Goal: Information Seeking & Learning: Learn about a topic

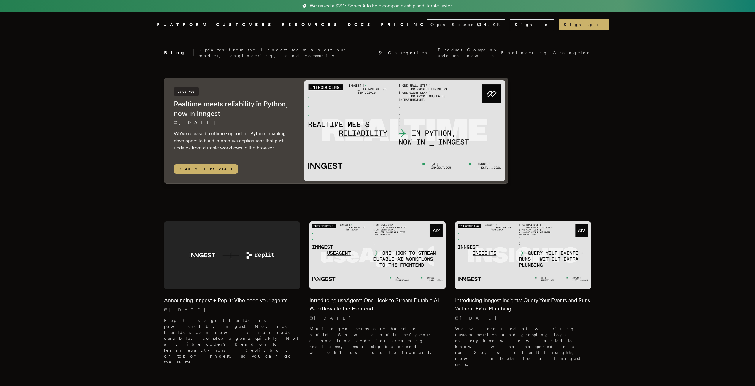
click at [381, 25] on link "PRICING" at bounding box center [404, 24] width 46 height 7
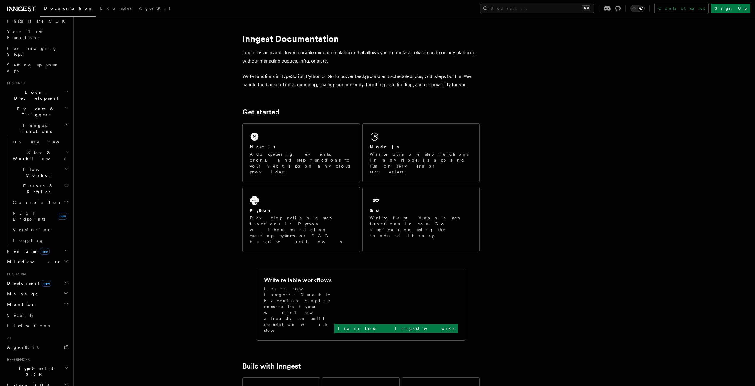
scroll to position [100, 0]
click at [52, 350] on h2 "Python SDK" at bounding box center [37, 355] width 65 height 11
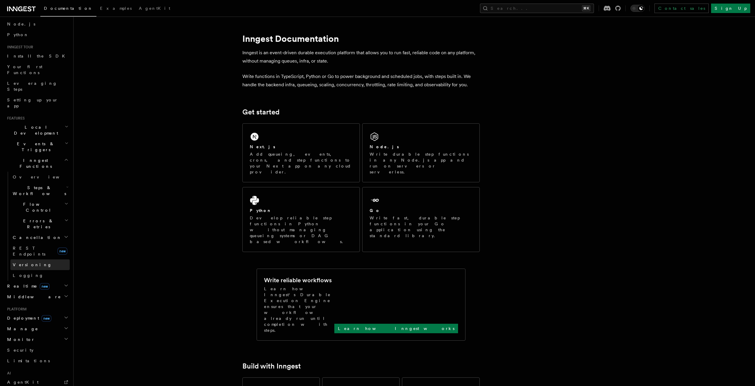
scroll to position [0, 0]
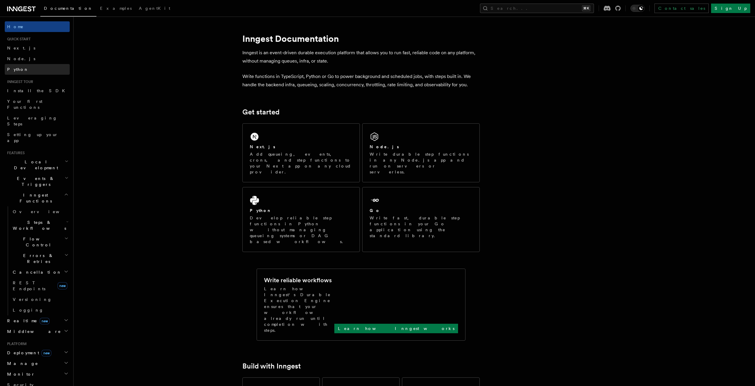
click at [24, 69] on link "Python" at bounding box center [37, 69] width 65 height 11
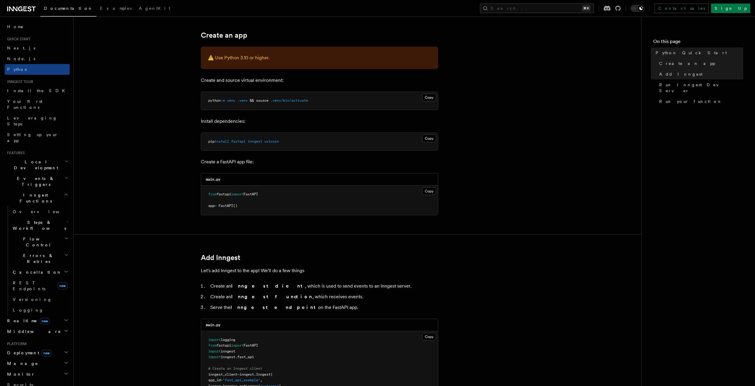
scroll to position [261, 0]
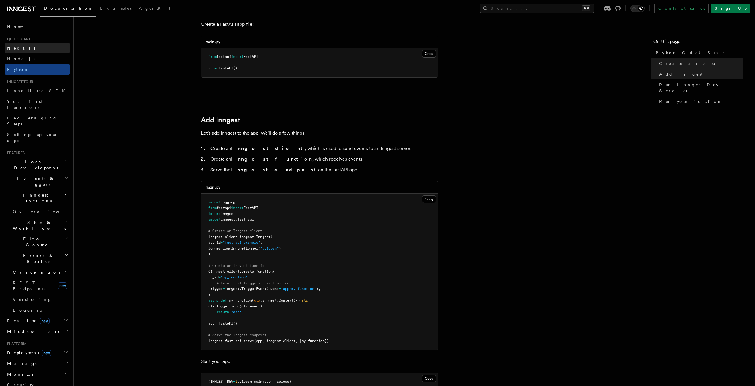
click at [38, 47] on link "Next.js" at bounding box center [37, 48] width 65 height 11
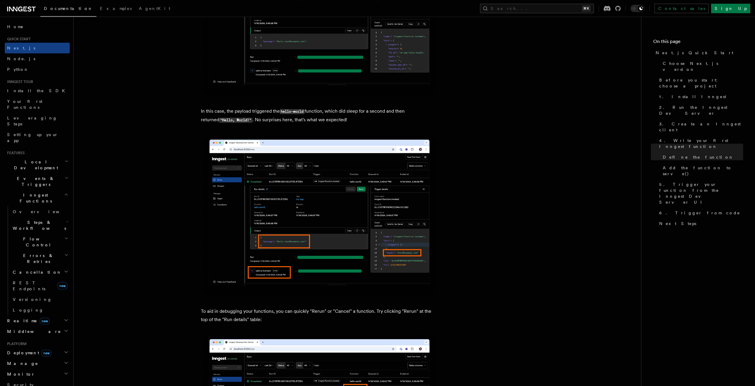
scroll to position [2389, 0]
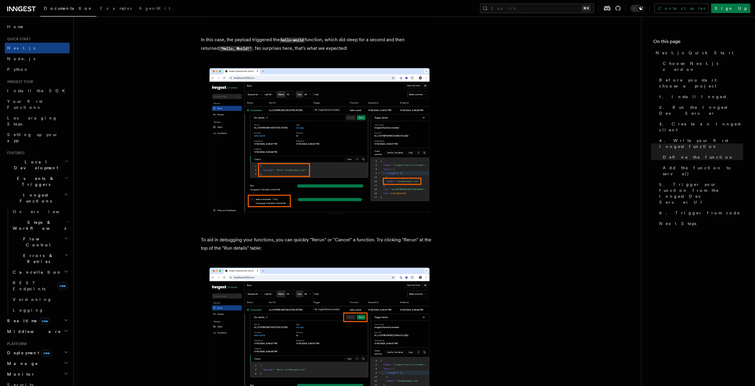
click at [33, 9] on icon at bounding box center [21, 8] width 28 height 7
click at [100, 9] on span "Examples" at bounding box center [116, 8] width 32 height 5
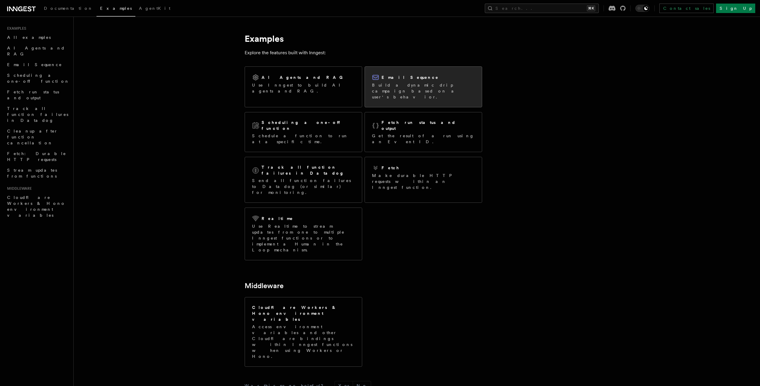
click at [411, 92] on p "Build a dynamic drip campaign based on a user's behavior." at bounding box center [423, 91] width 103 height 18
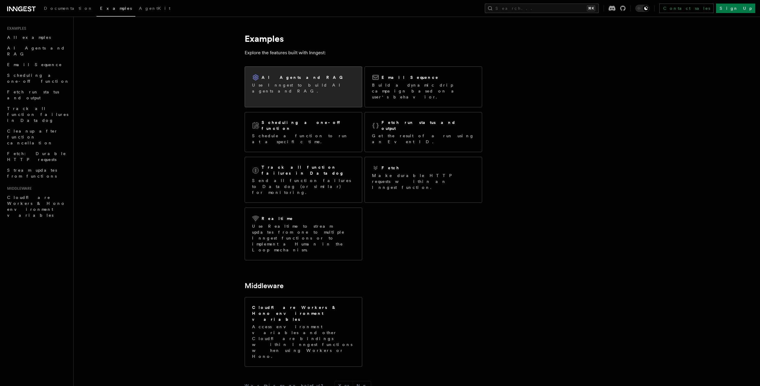
click at [322, 80] on div "AI Agents and RAG" at bounding box center [303, 77] width 103 height 7
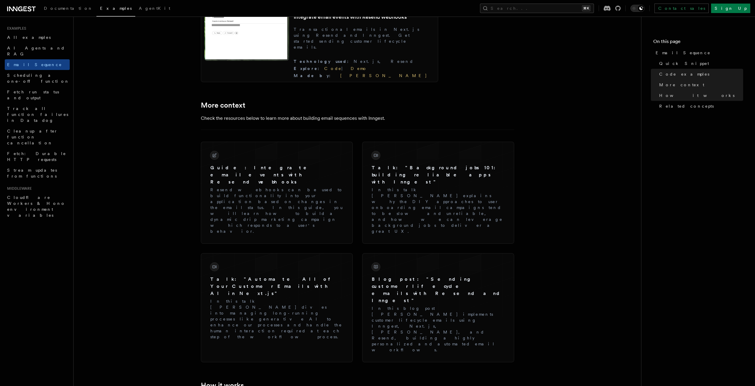
scroll to position [693, 0]
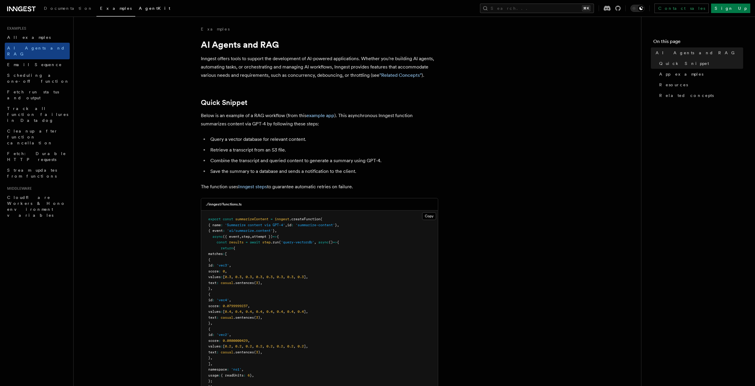
click at [135, 8] on link "AgentKit" at bounding box center [154, 9] width 39 height 14
